Goal: Task Accomplishment & Management: Manage account settings

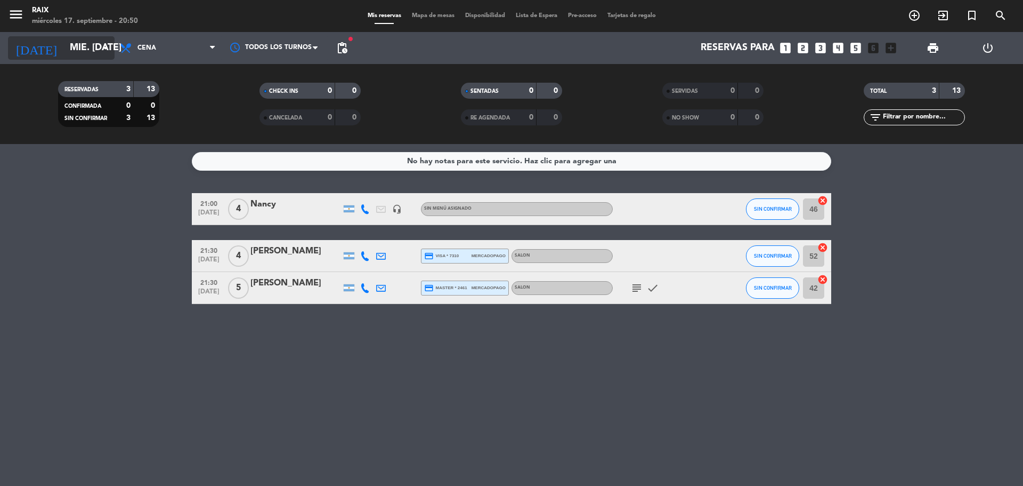
click at [68, 49] on input "mié. [DATE]" at bounding box center [126, 47] width 124 height 21
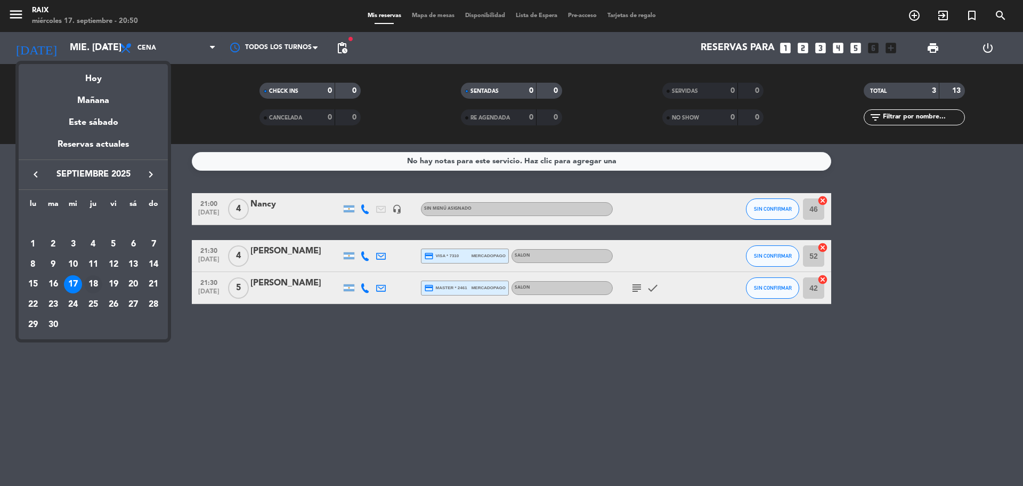
click at [94, 278] on div "18" at bounding box center [93, 284] width 18 height 18
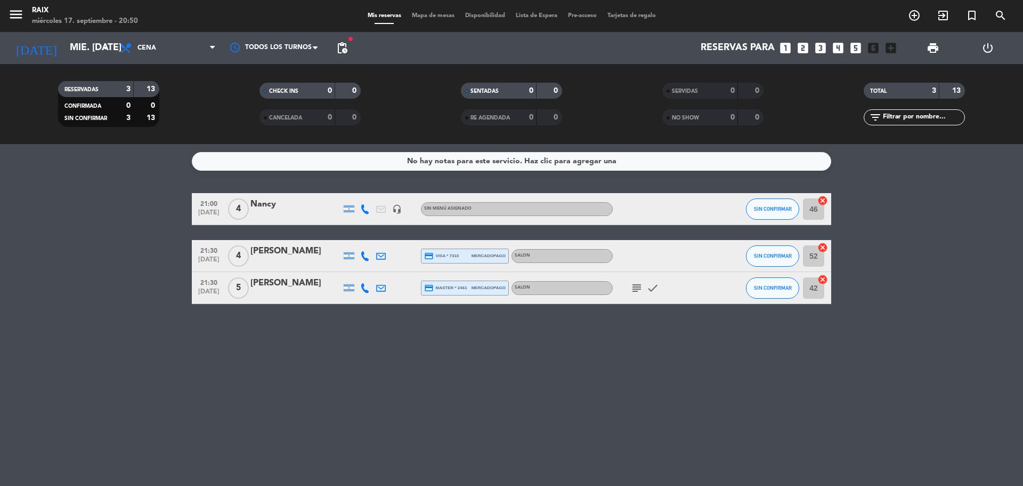
type input "[DEMOGRAPHIC_DATA] [DATE]"
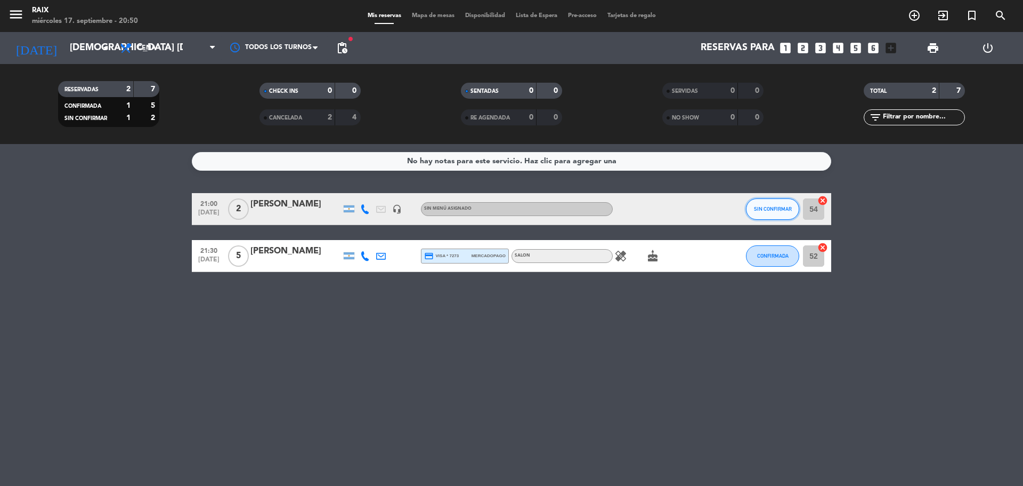
click at [780, 203] on button "SIN CONFIRMAR" at bounding box center [772, 208] width 53 height 21
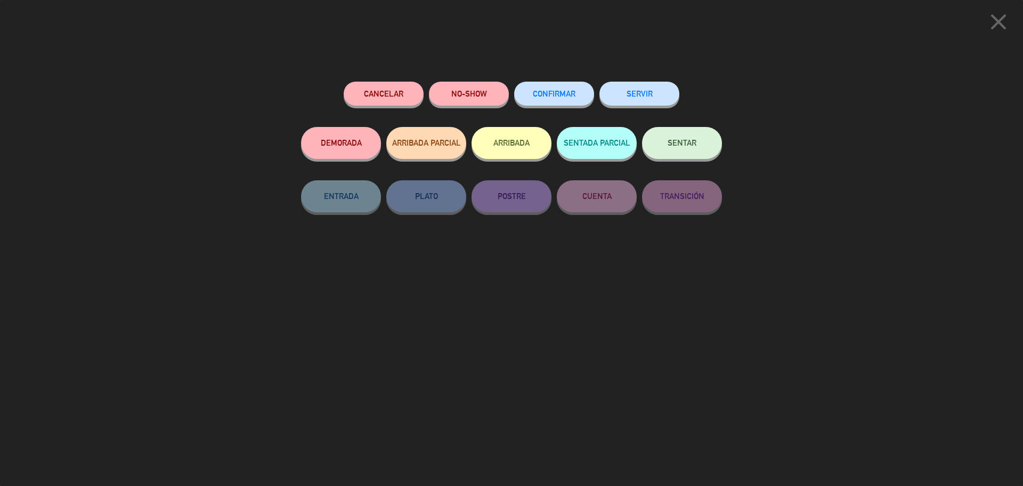
drag, startPoint x: 546, startPoint y: 96, endPoint x: 515, endPoint y: 103, distance: 32.2
click at [545, 96] on span "CONFIRMAR" at bounding box center [554, 93] width 43 height 9
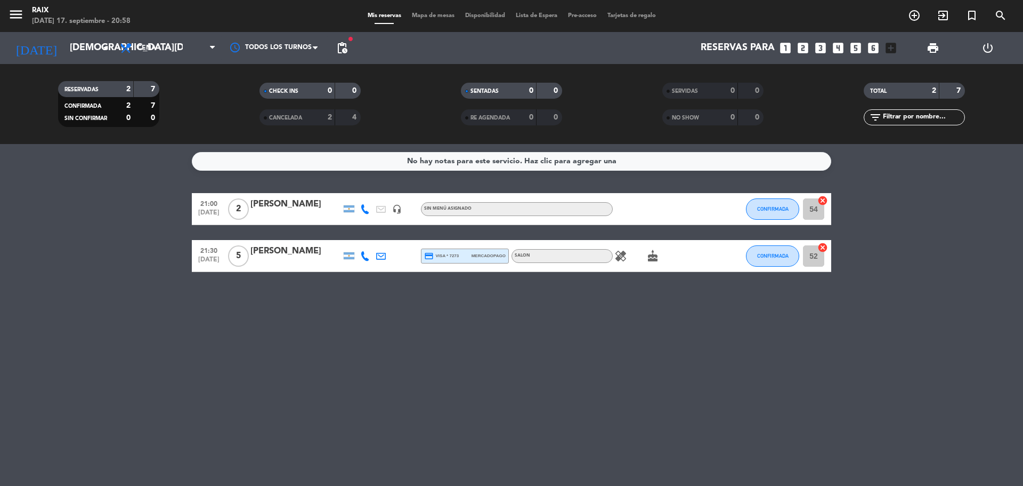
click at [89, 45] on input "[DEMOGRAPHIC_DATA] [DATE]" at bounding box center [126, 47] width 124 height 21
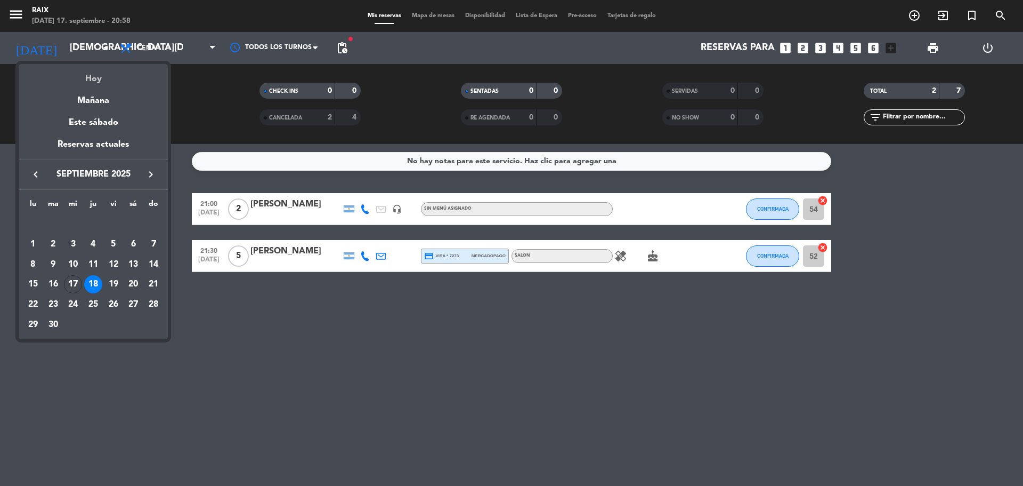
click at [92, 82] on div "Hoy" at bounding box center [93, 75] width 149 height 22
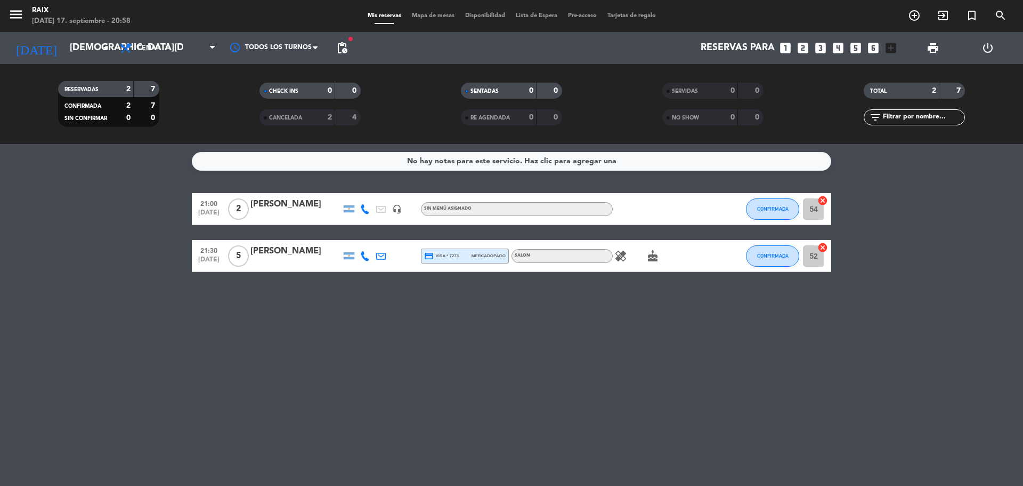
type input "mié. [DATE]"
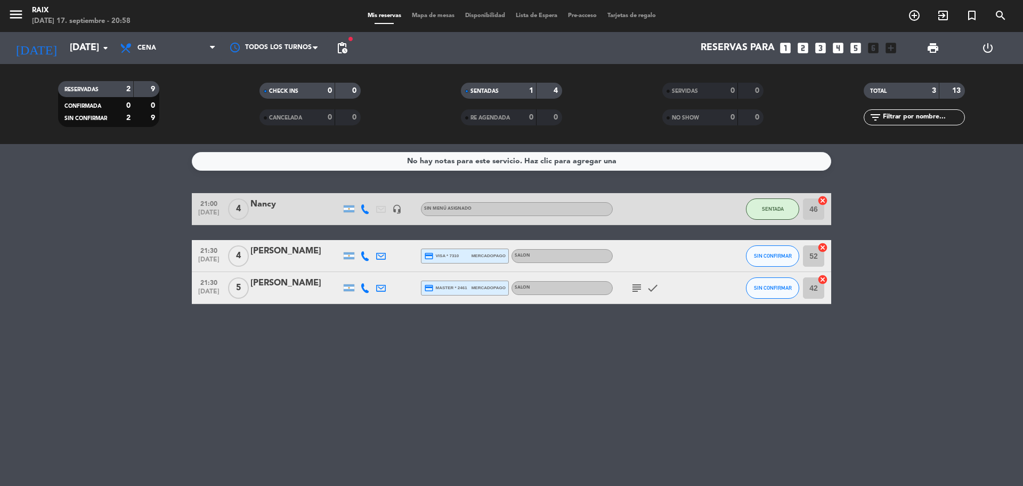
click at [640, 287] on icon "subject" at bounding box center [637, 287] width 13 height 13
click at [673, 373] on div "No hay notas para este servicio. Haz clic para agregar una 21:00 sep. 17 4 Nanc…" at bounding box center [511, 315] width 1023 height 342
